Goal: Task Accomplishment & Management: Manage account settings

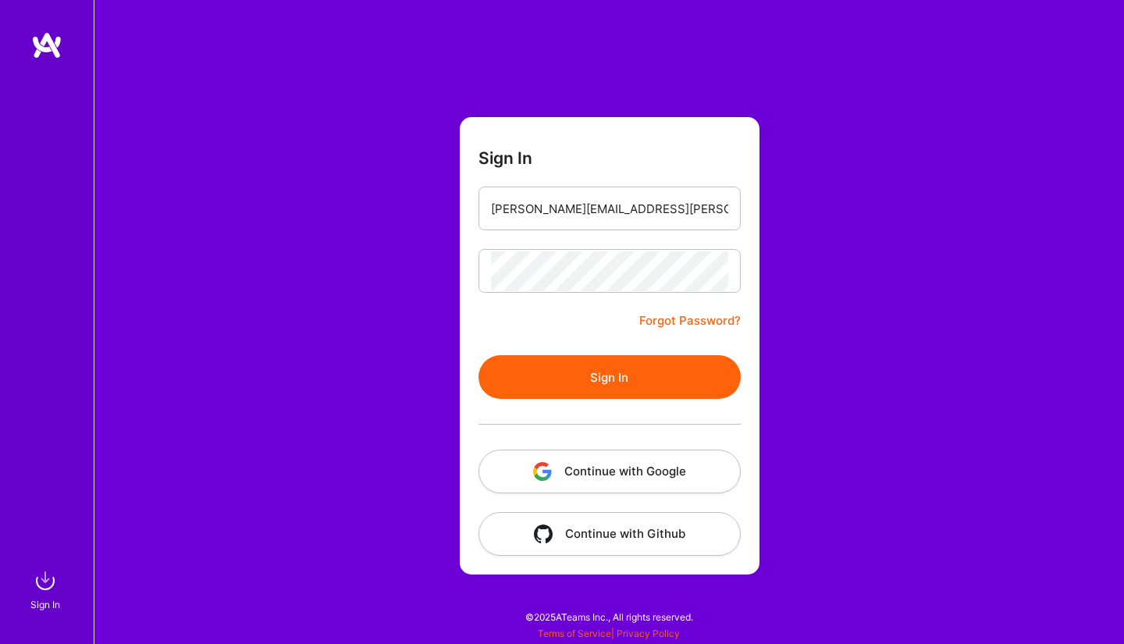
click at [479, 355] on button "Sign In" at bounding box center [610, 377] width 262 height 44
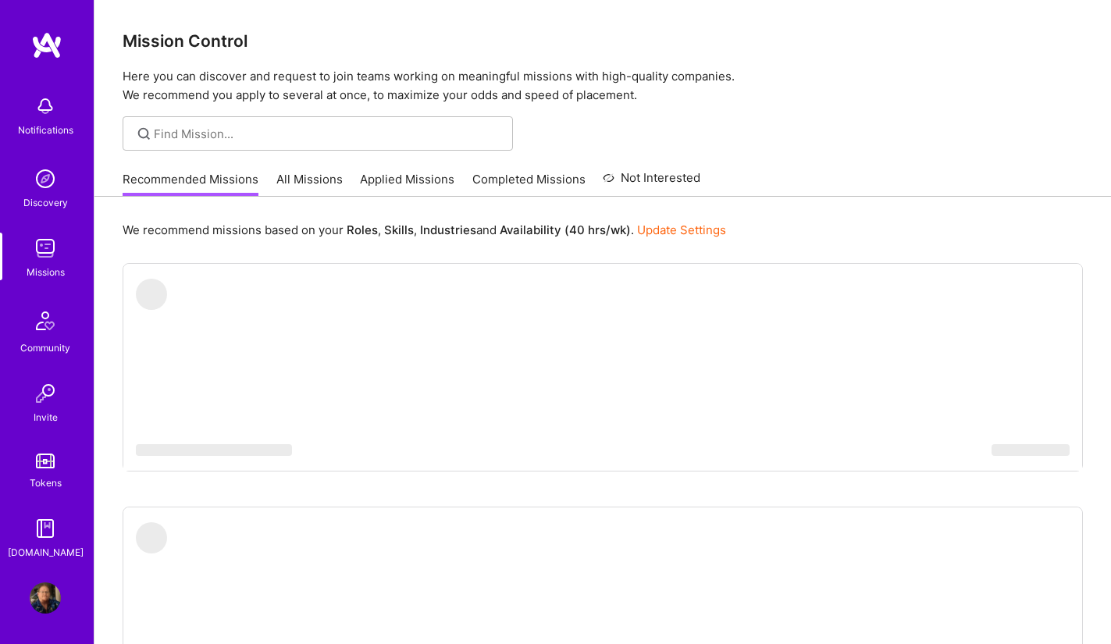
click at [425, 176] on link "Applied Missions" at bounding box center [407, 184] width 94 height 26
